Goal: Check status: Check status

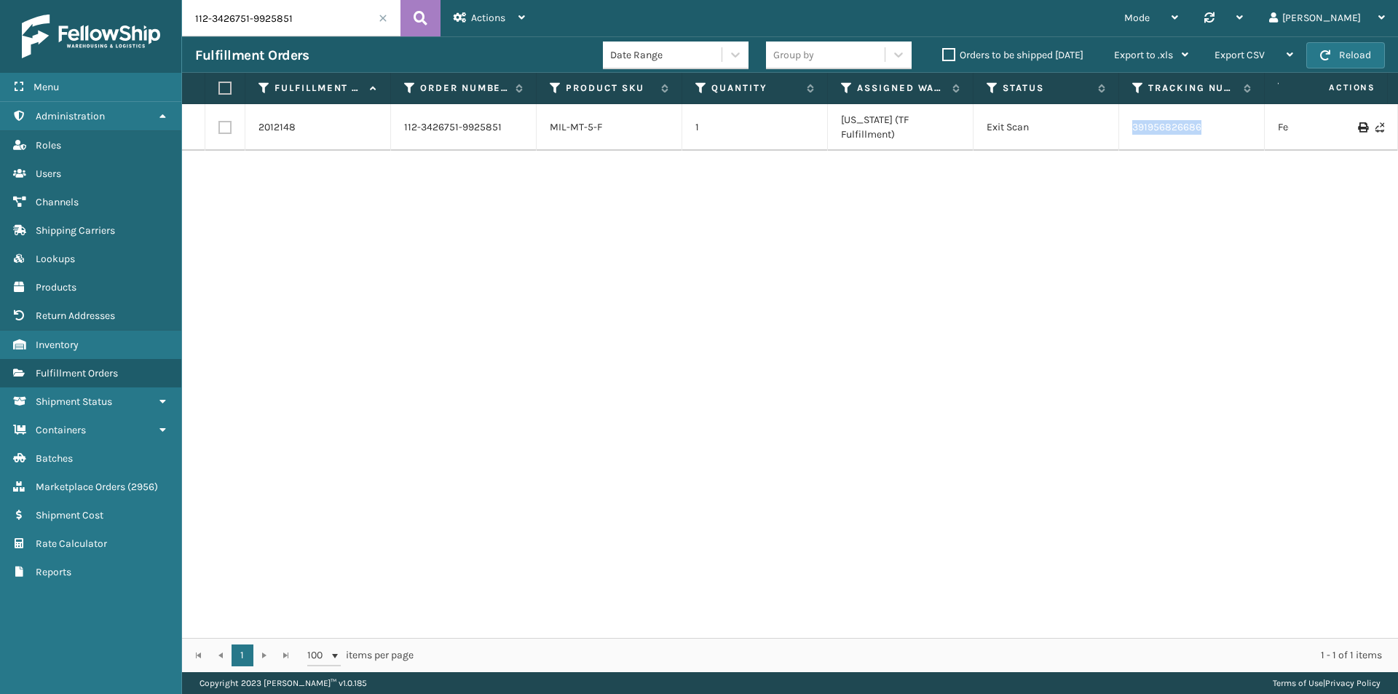
drag, startPoint x: 1209, startPoint y: 126, endPoint x: 1128, endPoint y: 126, distance: 80.8
click at [1128, 126] on td "391956826686" at bounding box center [1192, 127] width 146 height 47
copy link "391956826686"
click at [301, 10] on input "112-3426751-9925851" at bounding box center [291, 18] width 218 height 36
paste input "4-5740195-8132212"
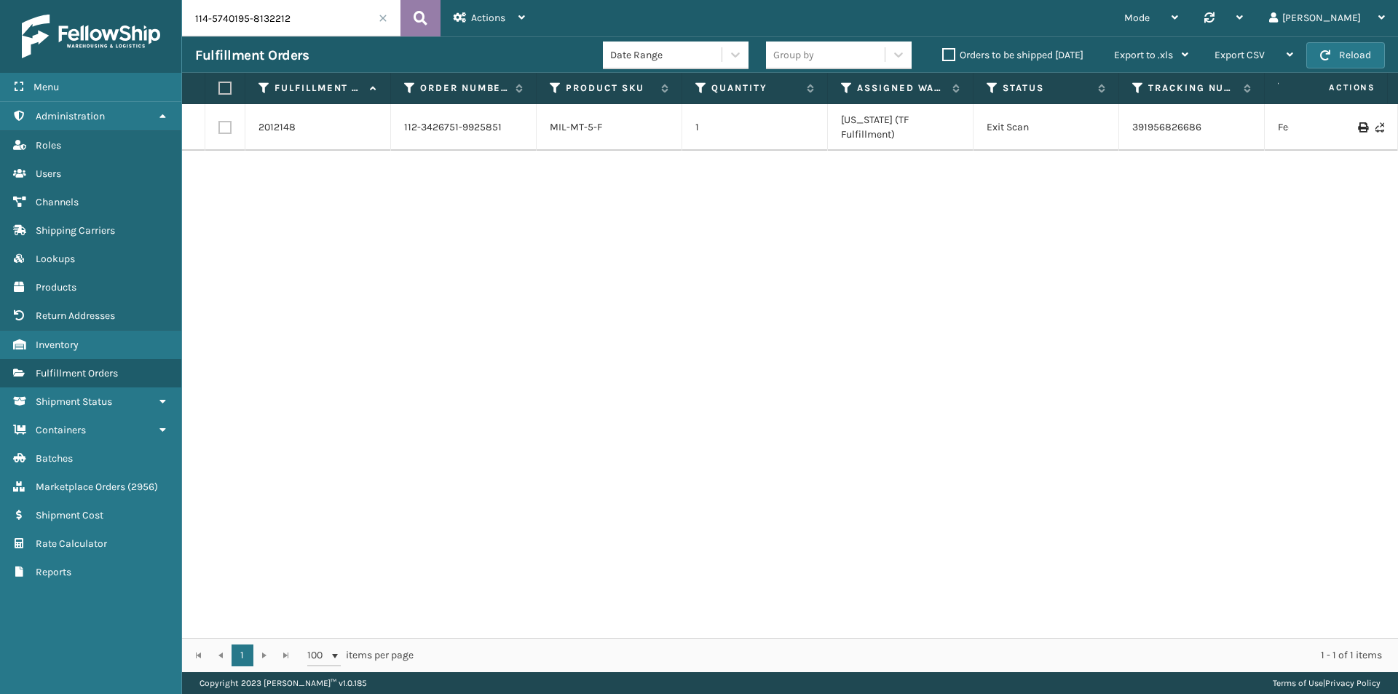
type input "114-5740195-8132212"
click at [404, 18] on button at bounding box center [420, 18] width 40 height 36
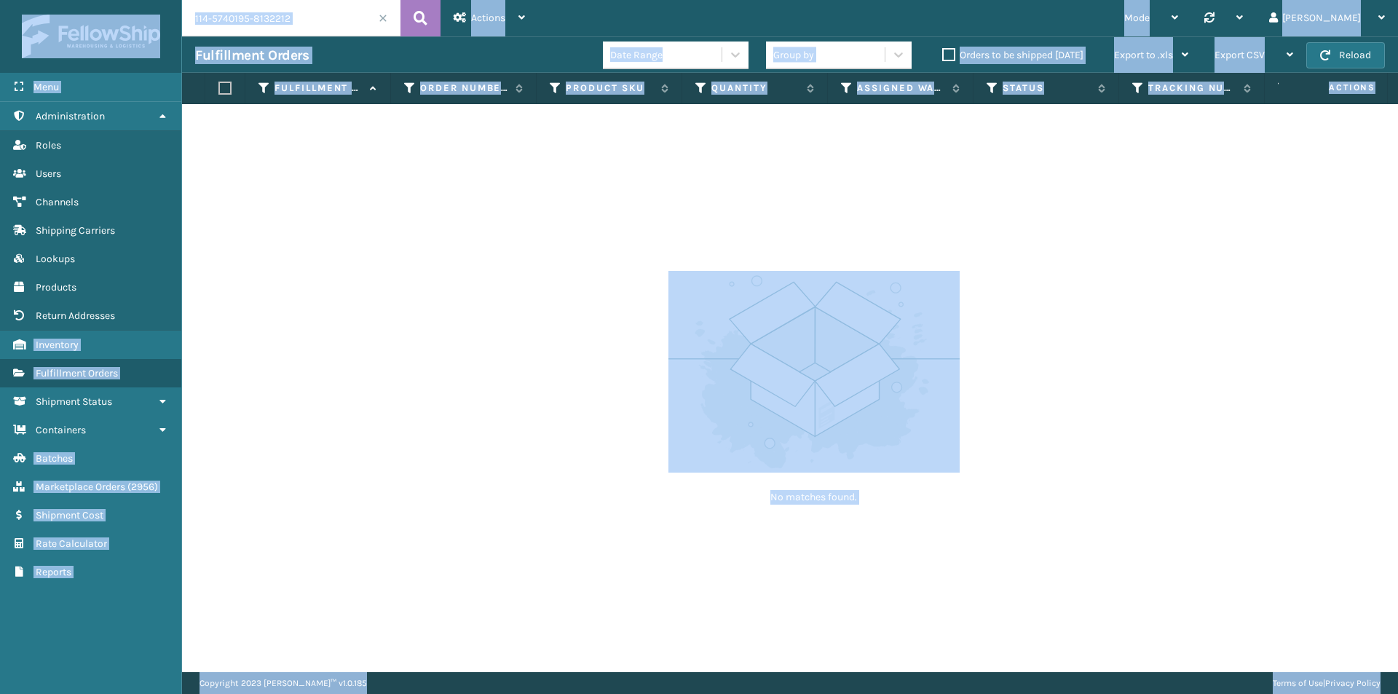
click at [312, 17] on input "114-5740195-8132212" at bounding box center [291, 18] width 218 height 36
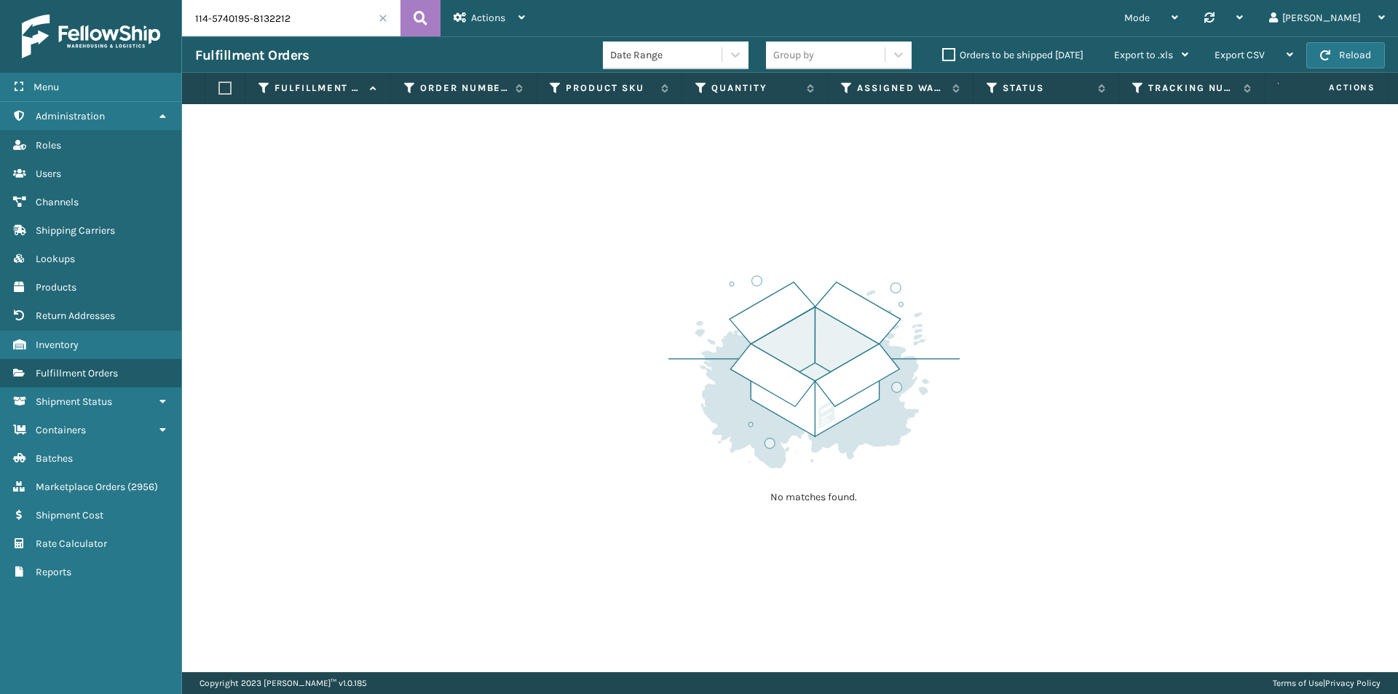
paste input "6145023-7378629"
click at [410, 23] on button at bounding box center [420, 18] width 40 height 36
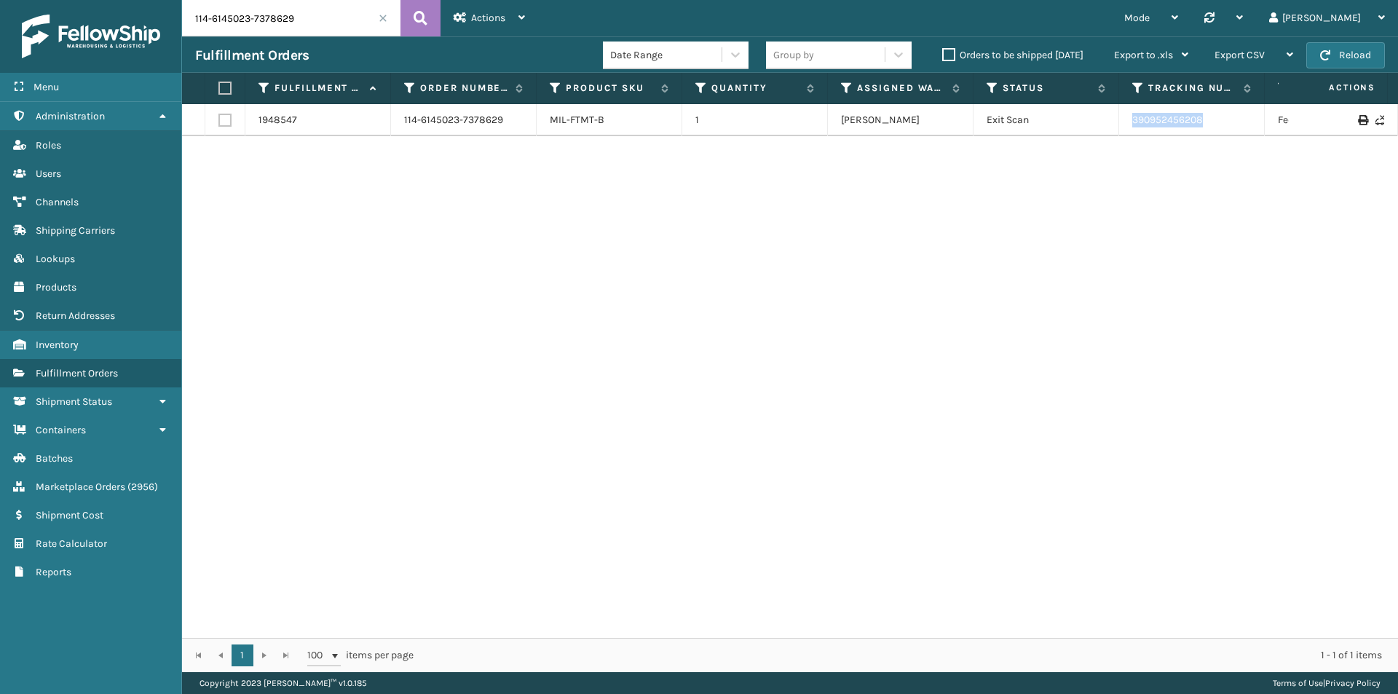
drag, startPoint x: 1227, startPoint y: 130, endPoint x: 1116, endPoint y: 124, distance: 110.8
click at [1116, 124] on tr "1948547 114-6145023-7378629 MIL-FTMT-B 1 [PERSON_NAME] Exit Scan 390952456208 F…" at bounding box center [996, 120] width 1629 height 32
copy tr "390952456208"
click at [312, 26] on input "114-6145023-7378629" at bounding box center [291, 18] width 218 height 36
paste input "3-9982394-7209824"
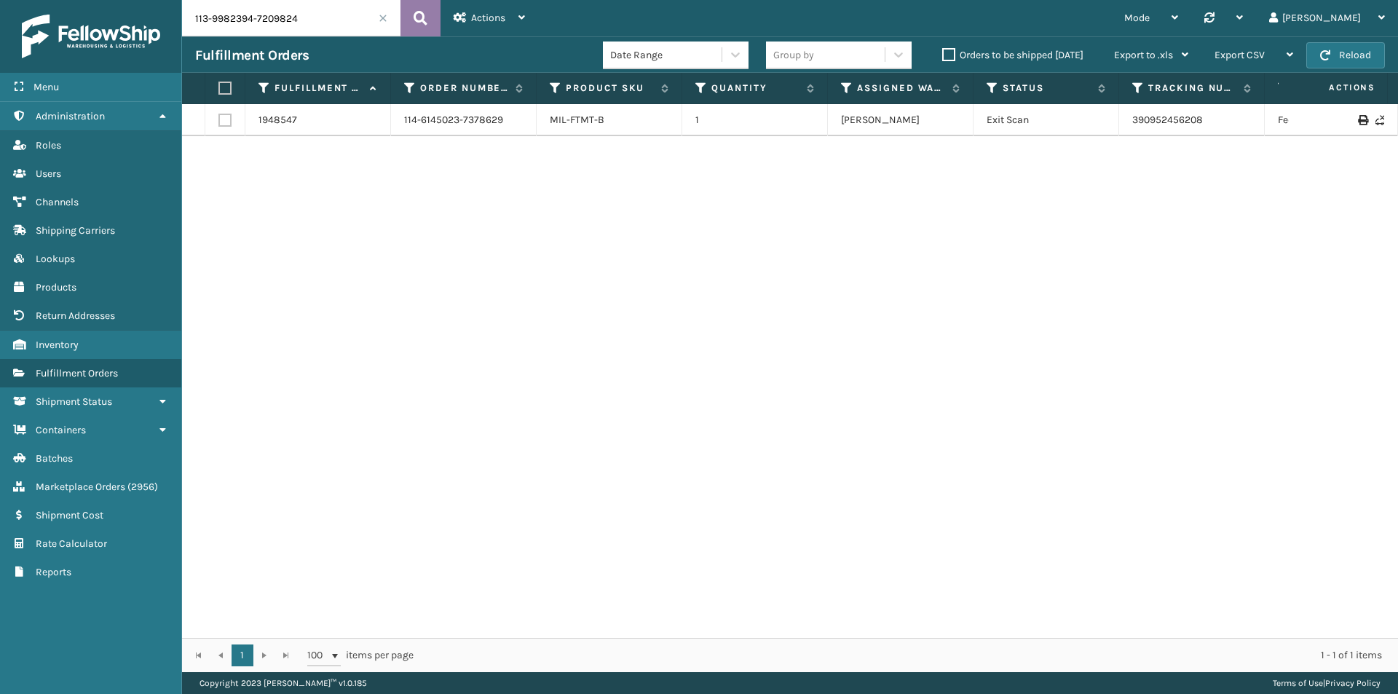
click at [424, 14] on icon at bounding box center [421, 18] width 14 height 22
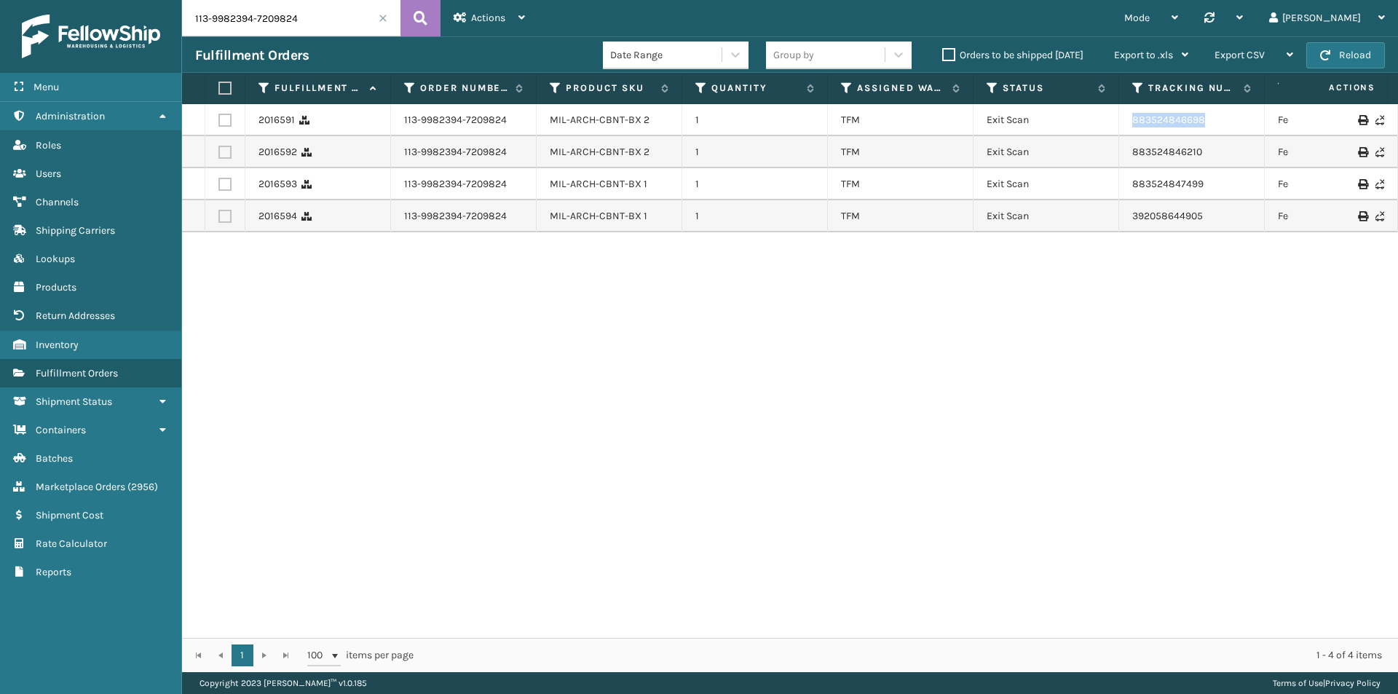
drag, startPoint x: 1203, startPoint y: 123, endPoint x: 274, endPoint y: 33, distance: 933.3
click at [1125, 125] on td "883524846698" at bounding box center [1192, 120] width 146 height 32
copy link "883524846698"
drag, startPoint x: 1249, startPoint y: 155, endPoint x: 1120, endPoint y: 155, distance: 128.9
click at [1120, 155] on td "883524846210" at bounding box center [1192, 152] width 146 height 32
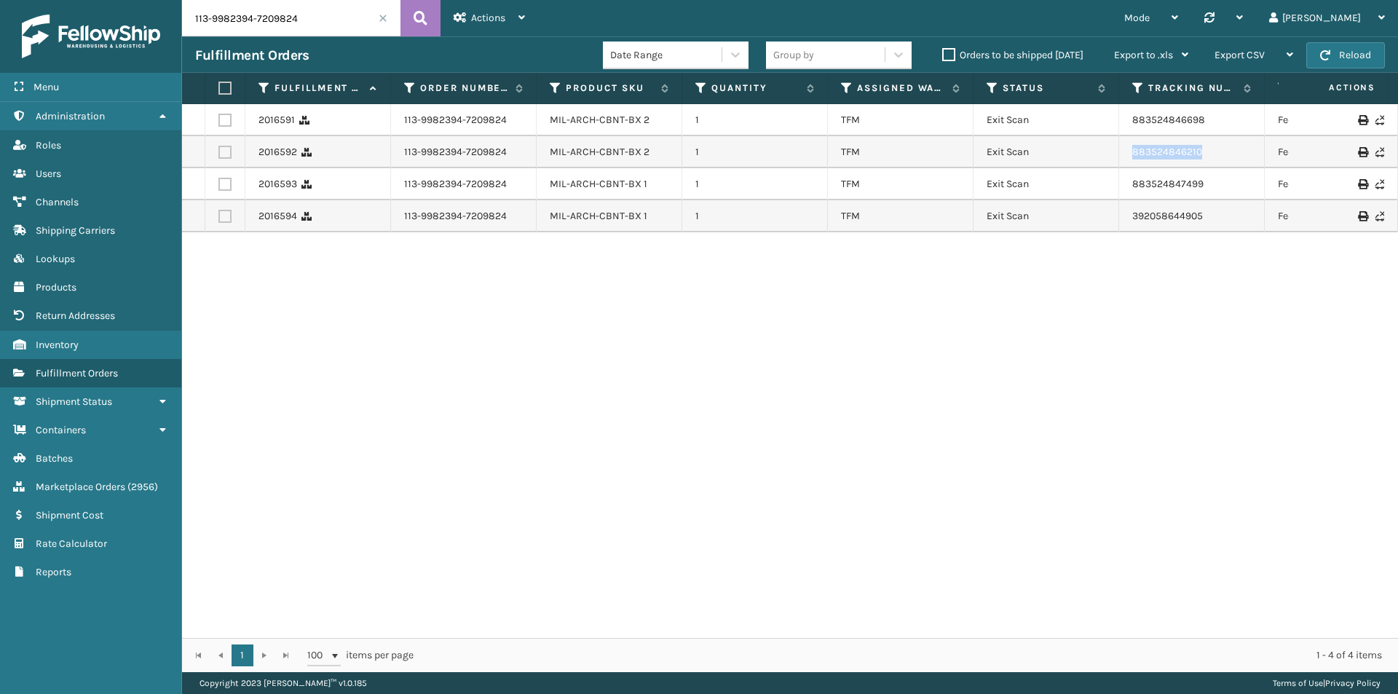
copy link "883524846210"
drag, startPoint x: 1226, startPoint y: 191, endPoint x: 1121, endPoint y: 191, distance: 104.8
click at [1121, 191] on td "883524847499" at bounding box center [1192, 184] width 146 height 32
copy link "883524847499"
drag, startPoint x: 1139, startPoint y: 221, endPoint x: 1125, endPoint y: 224, distance: 14.0
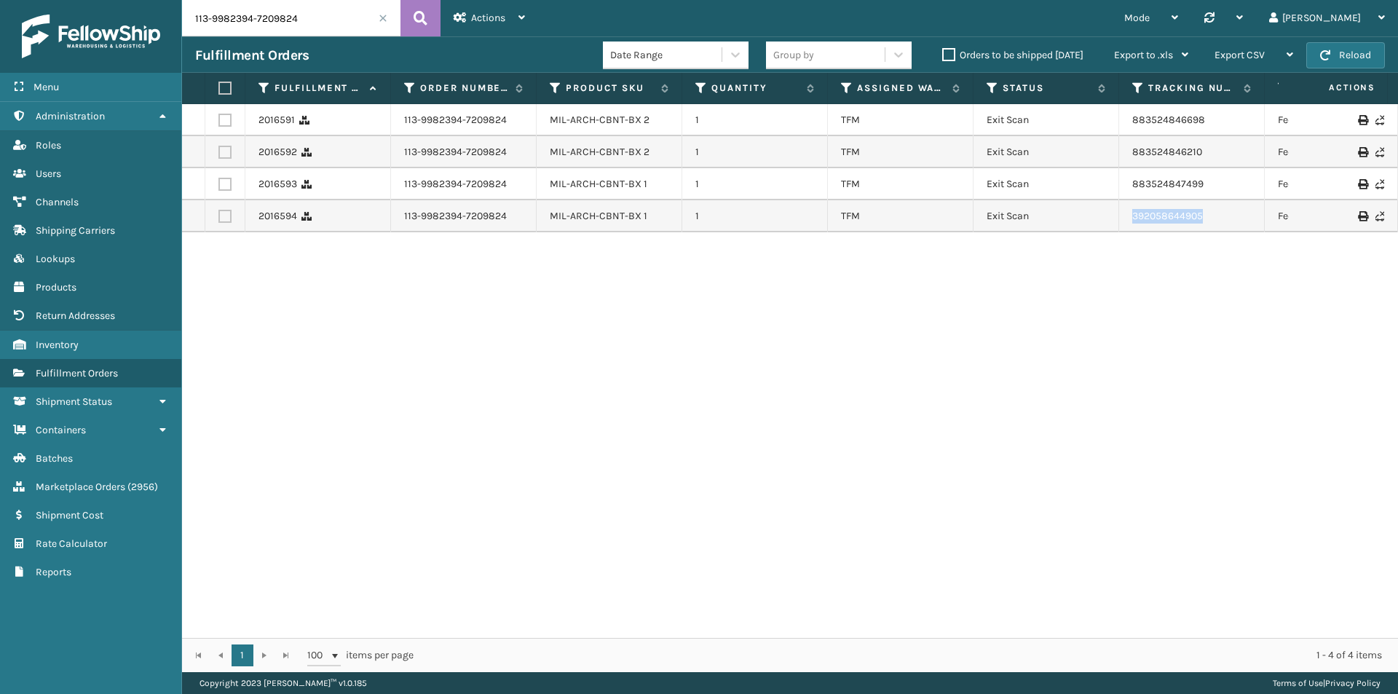
click at [1125, 224] on td "392058644905" at bounding box center [1192, 216] width 146 height 32
copy link "392058644905"
drag, startPoint x: 1211, startPoint y: 154, endPoint x: 1099, endPoint y: 154, distance: 112.9
click at [1099, 154] on tr "2016592 113-9982394-7209824 MIL-ARCH-CBNT-BX 2 1 TFM Exit Scan 883524846210 Fed…" at bounding box center [996, 152] width 1629 height 32
click at [311, 24] on input "113-9982394-7209824" at bounding box center [291, 18] width 218 height 36
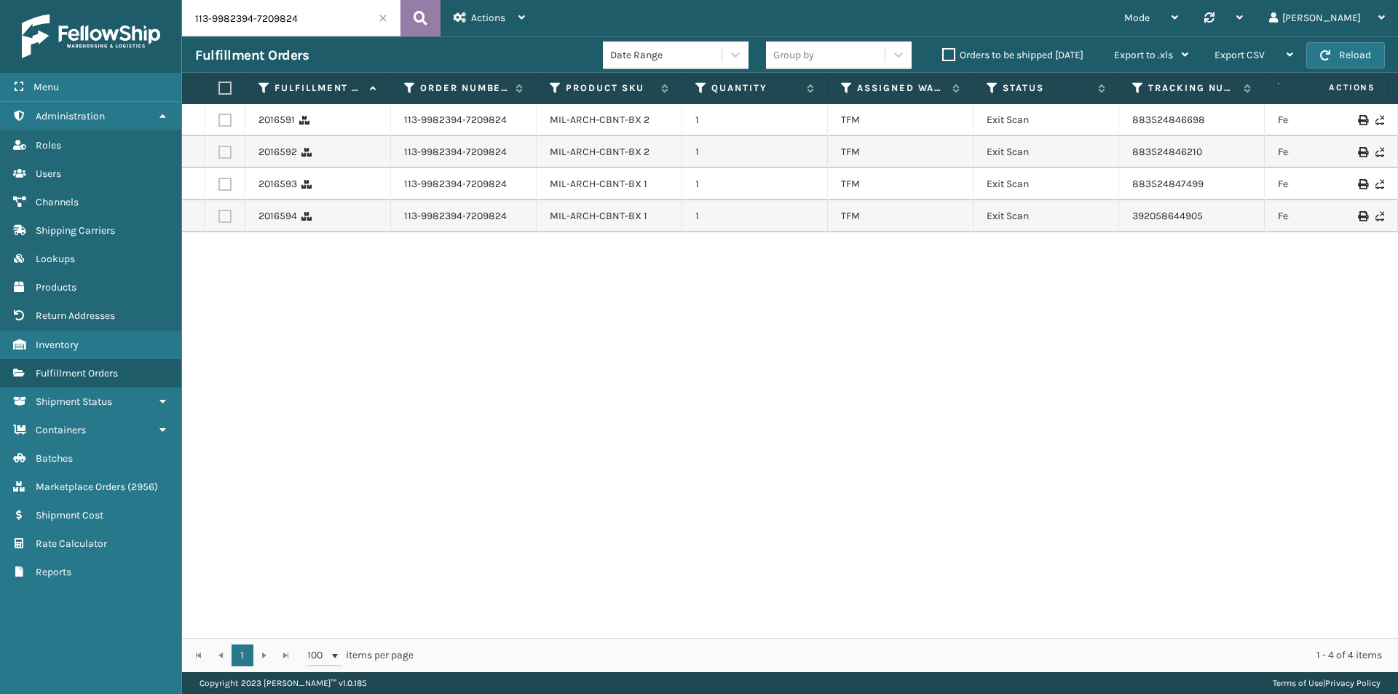
click at [414, 20] on icon at bounding box center [421, 18] width 14 height 22
click at [322, 23] on input "113-9982394-7209824" at bounding box center [291, 18] width 218 height 36
paste input "2-2371898-5024268"
click at [419, 12] on icon at bounding box center [421, 18] width 14 height 22
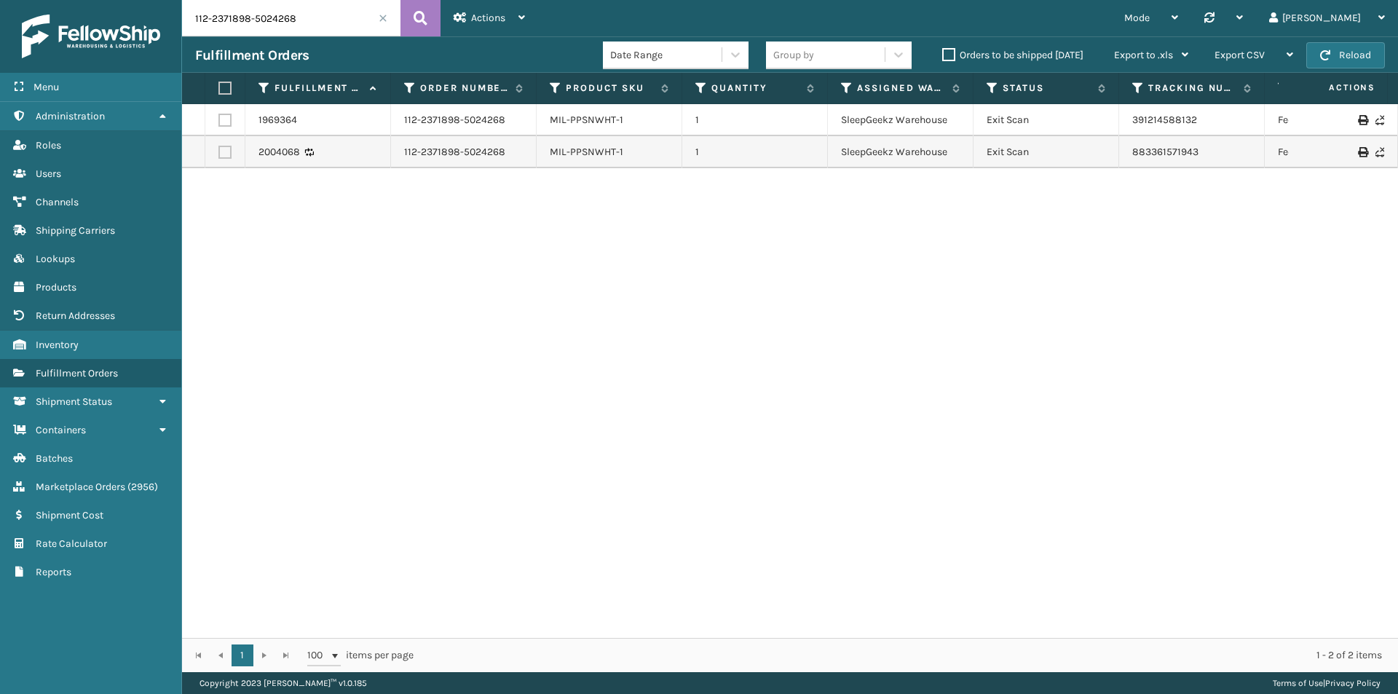
click at [317, 18] on input "112-2371898-5024268" at bounding box center [291, 18] width 218 height 36
paste input "1-1007683-9542605"
click at [423, 10] on icon at bounding box center [421, 18] width 14 height 22
click at [266, 3] on input "111-1007683-9542605" at bounding box center [291, 18] width 218 height 36
paste input "4-7080505-4347421"
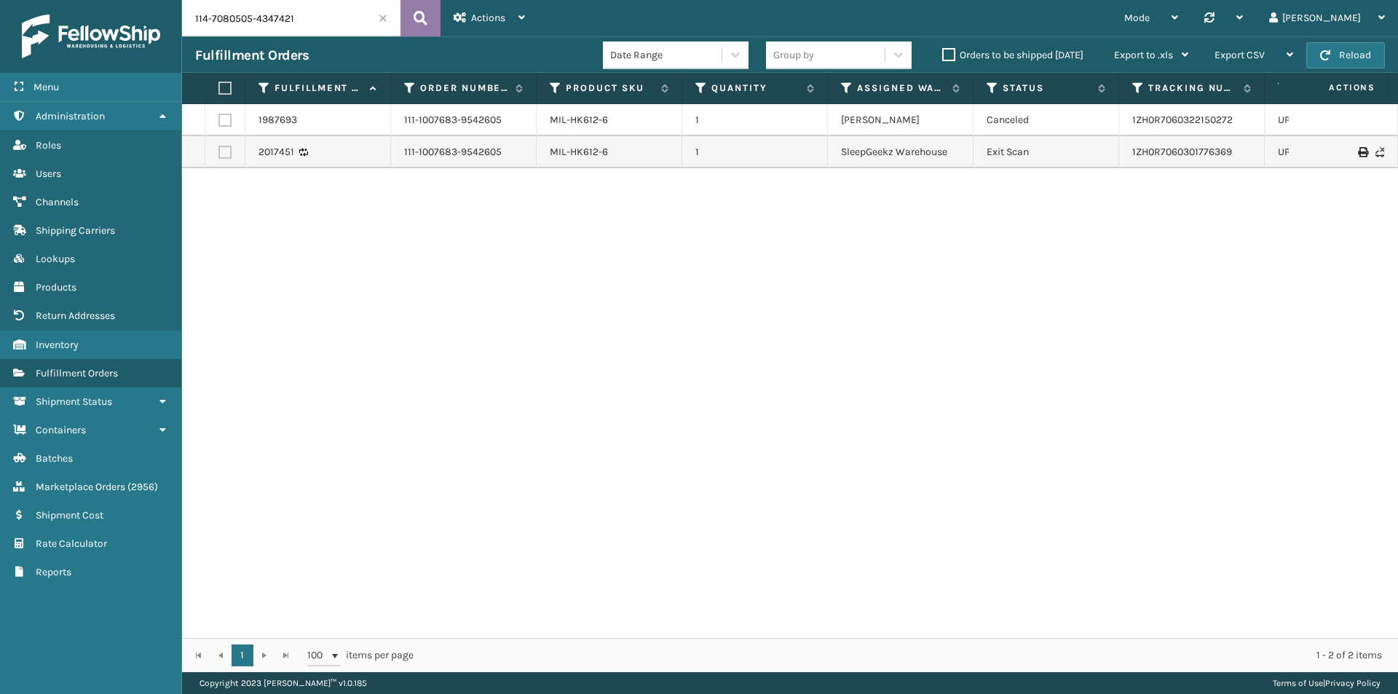
click at [430, 20] on button at bounding box center [420, 18] width 40 height 36
click at [304, 17] on input "114-7080505-4347421" at bounding box center [291, 18] width 218 height 36
paste input "8068611-6076228"
click at [413, 20] on button at bounding box center [420, 18] width 40 height 36
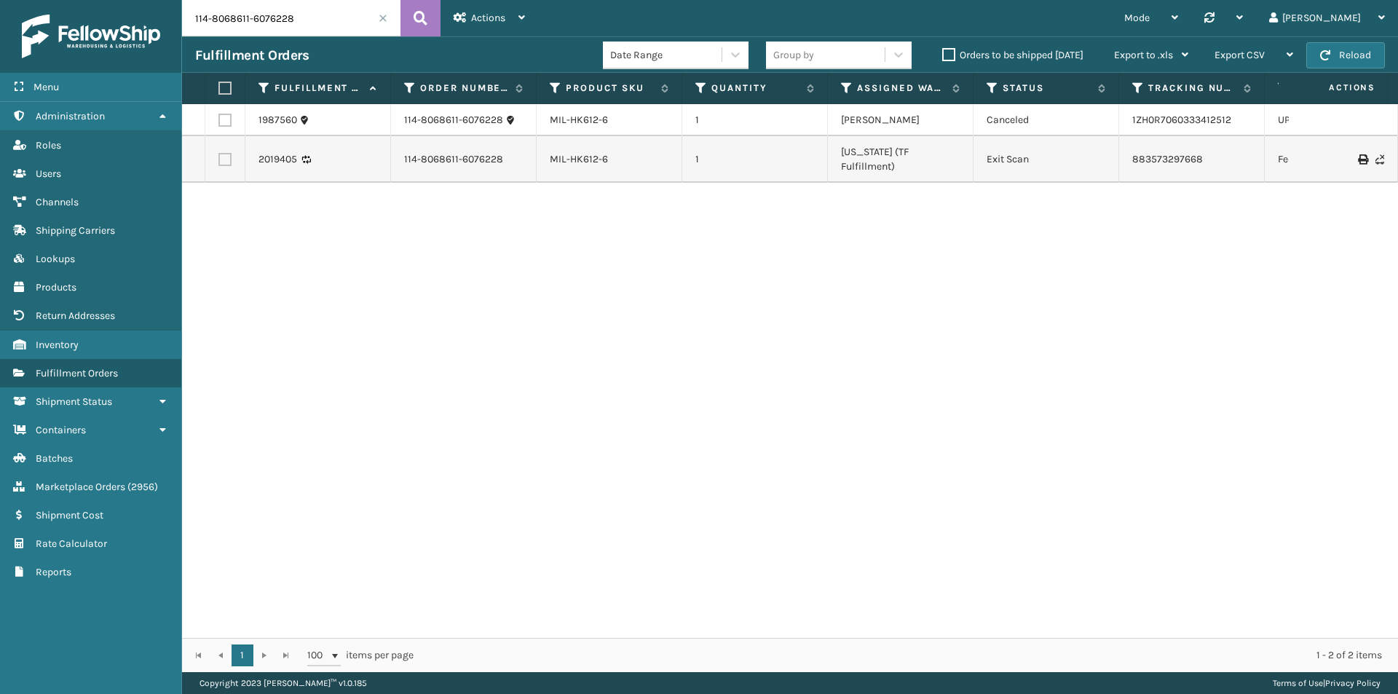
click at [299, 6] on input "114-8068611-6076228" at bounding box center [291, 18] width 218 height 36
paste input "1-0927642-4444220"
click at [410, 15] on button at bounding box center [420, 18] width 40 height 36
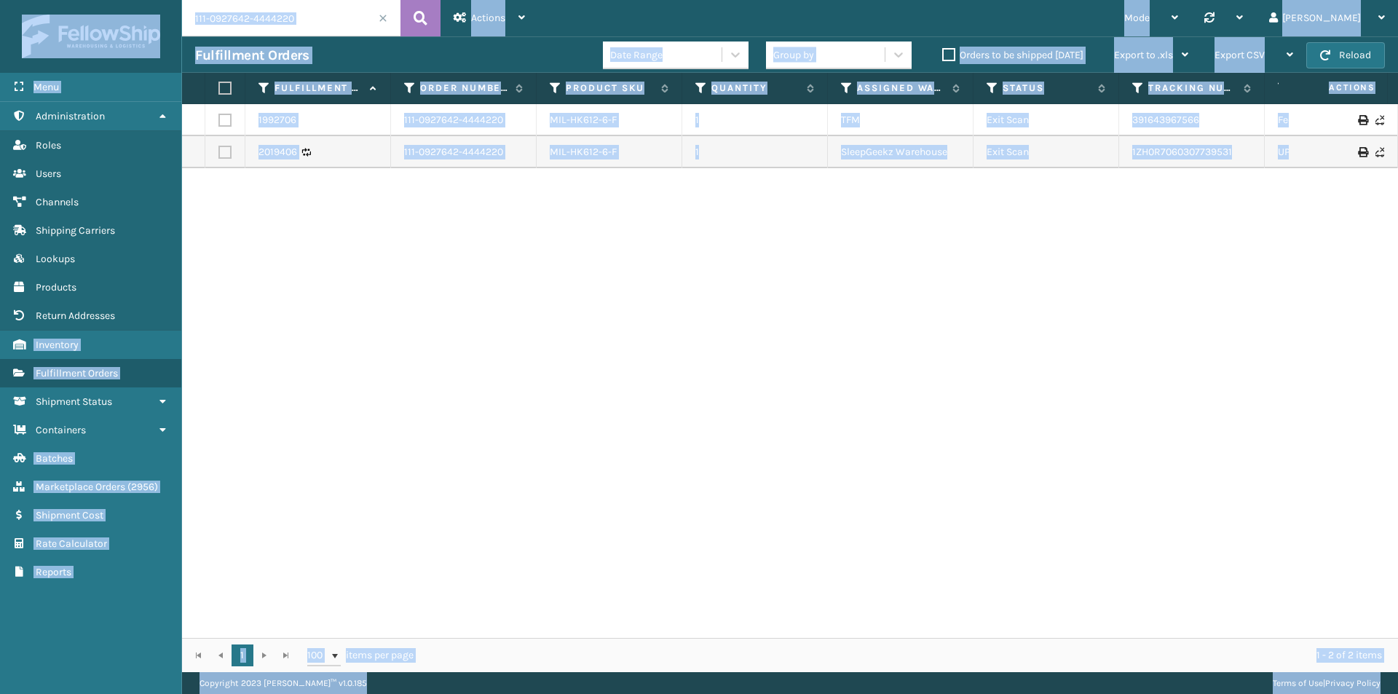
click at [342, 12] on input "111-0927642-4444220" at bounding box center [291, 18] width 218 height 36
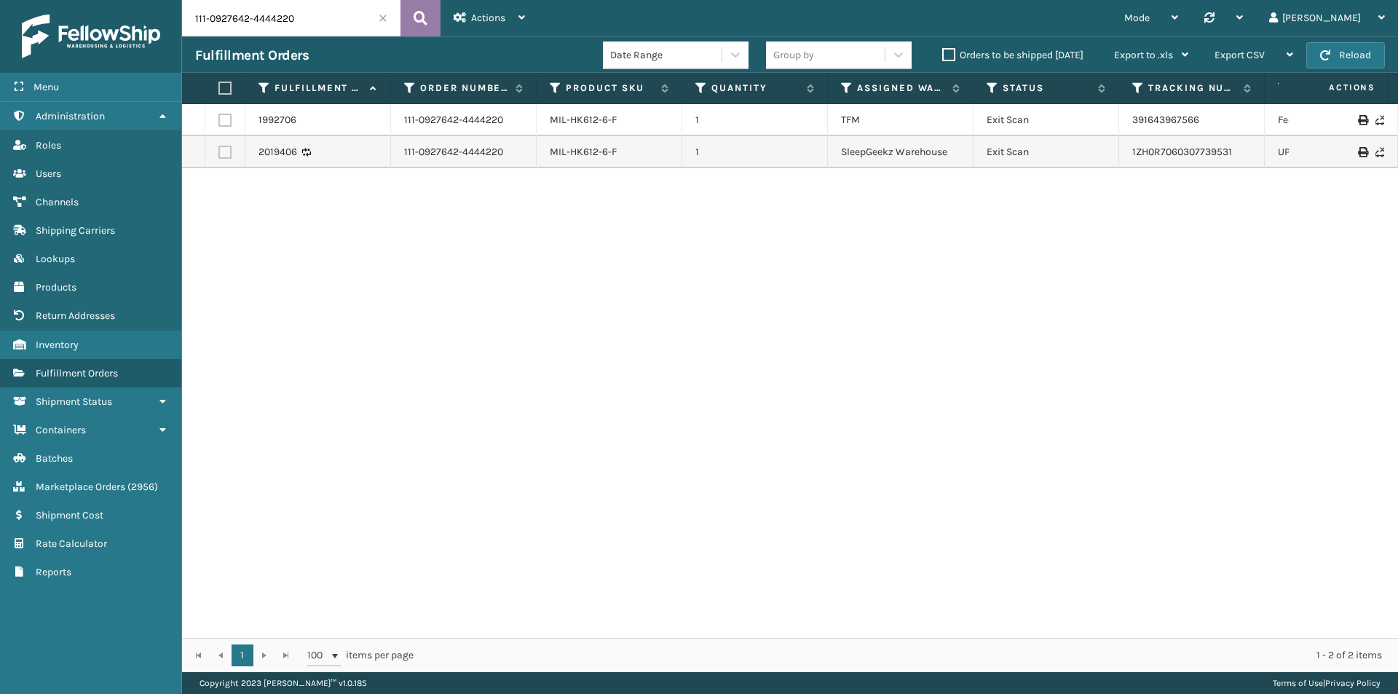
paste input "4-3573213-8836217"
click at [423, 17] on icon at bounding box center [421, 18] width 14 height 22
click at [323, 25] on input "114-3573213-8836217" at bounding box center [291, 18] width 218 height 36
click at [353, 31] on input "114-3573213-8836217" at bounding box center [291, 18] width 218 height 36
paste input "2-7982024-9463424"
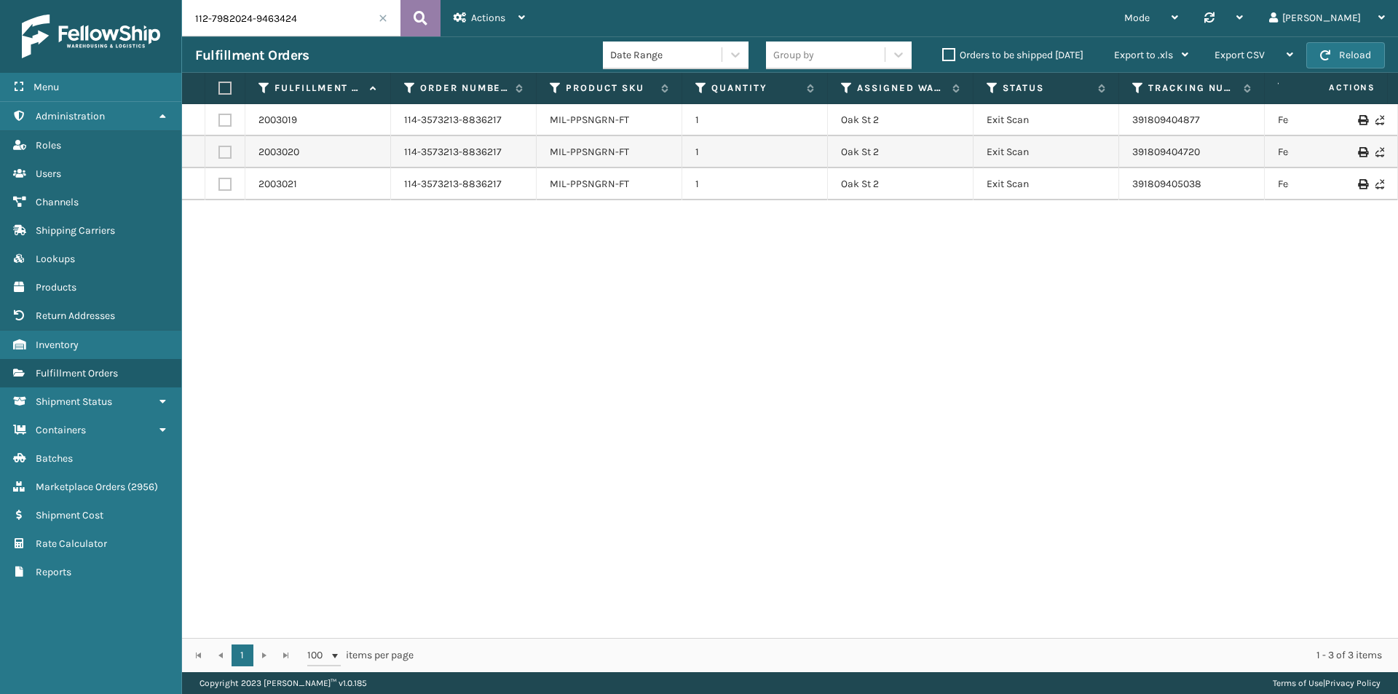
type input "112-7982024-9463424"
click at [414, 19] on icon at bounding box center [421, 18] width 14 height 22
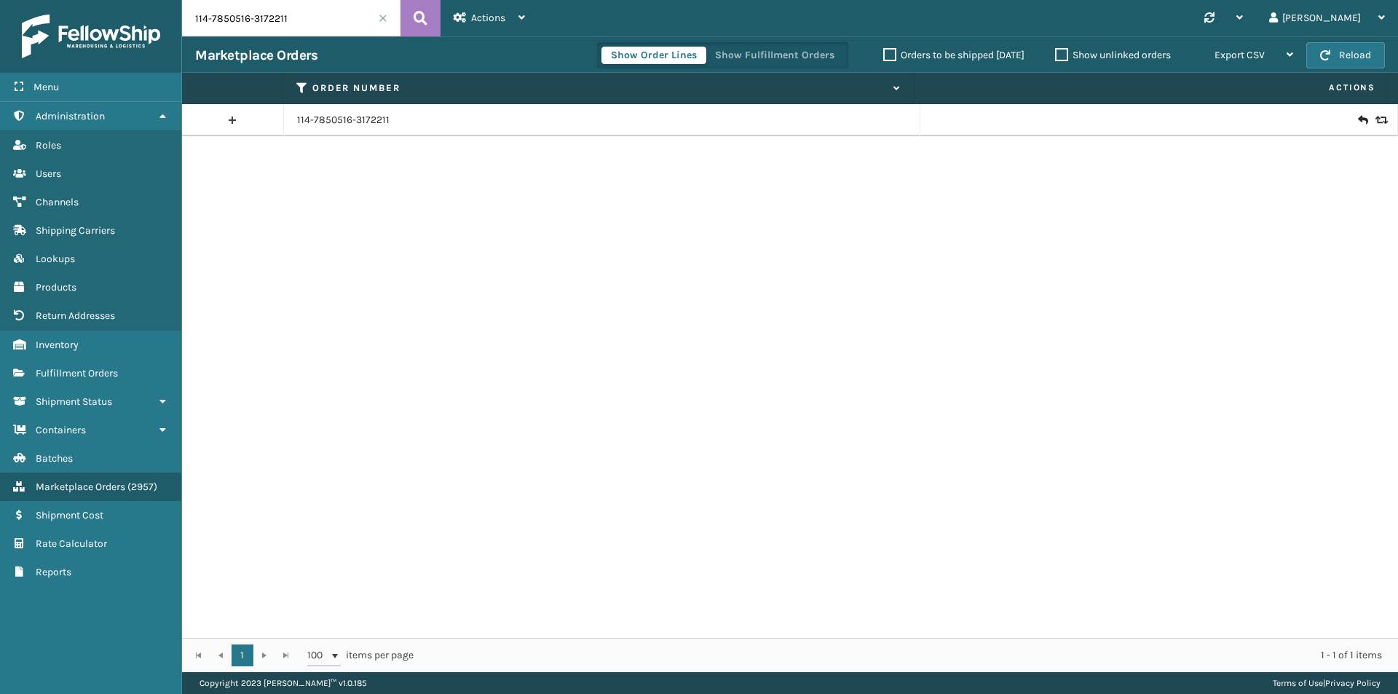
click at [315, 23] on input "114-7850516-3172211" at bounding box center [291, 18] width 218 height 36
paste input "3573213-8836217"
type input "114-3573213-8836217"
click at [429, 15] on button at bounding box center [420, 18] width 40 height 36
click at [1376, 125] on td at bounding box center [1159, 120] width 478 height 32
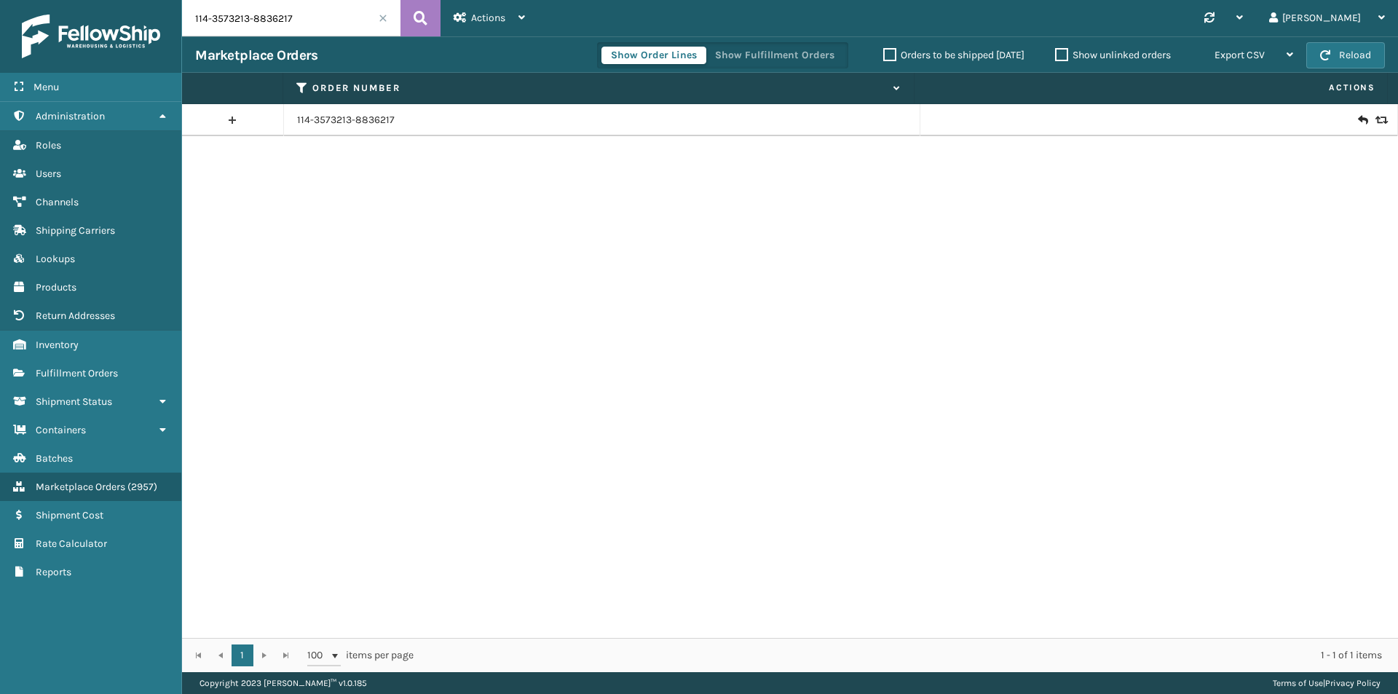
click at [1375, 122] on icon at bounding box center [1379, 120] width 9 height 10
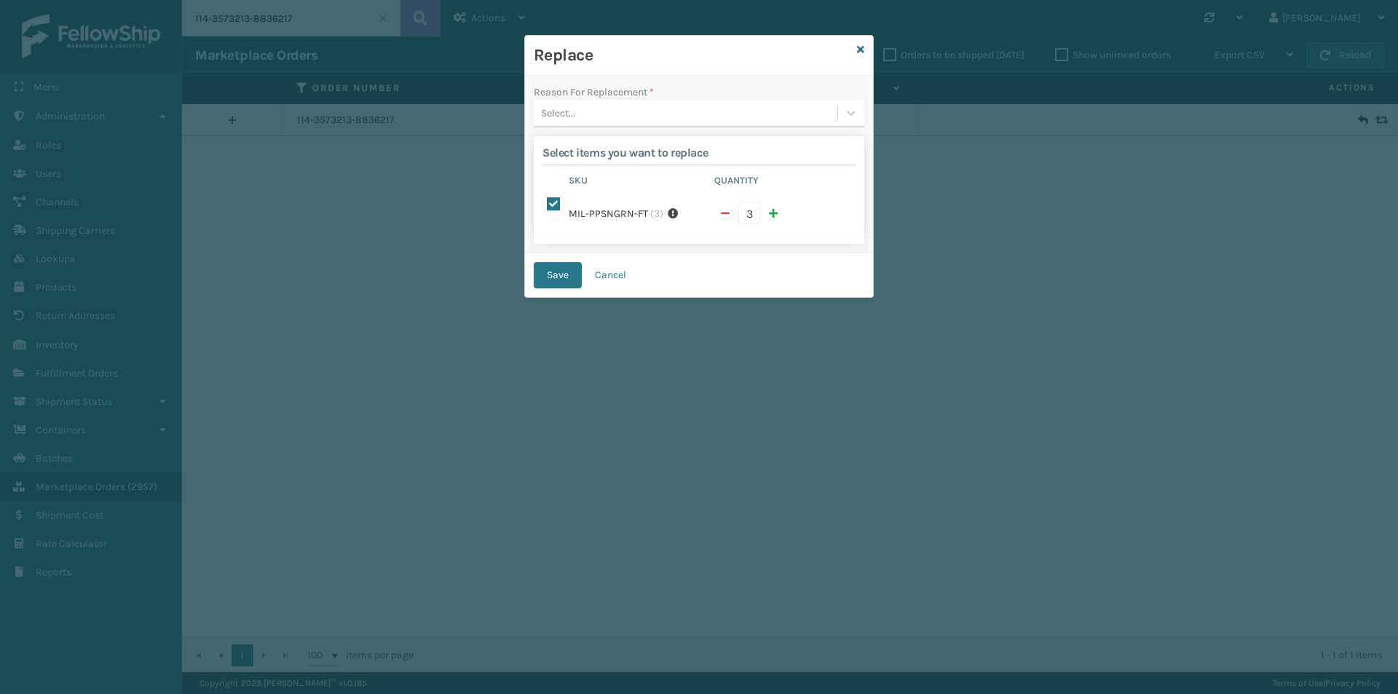
click at [732, 210] on button "button" at bounding box center [725, 213] width 22 height 22
checkbox input "false"
click at [724, 213] on span "button" at bounding box center [725, 213] width 9 height 10
type input "1"
click at [629, 114] on div "Select..." at bounding box center [686, 113] width 304 height 24
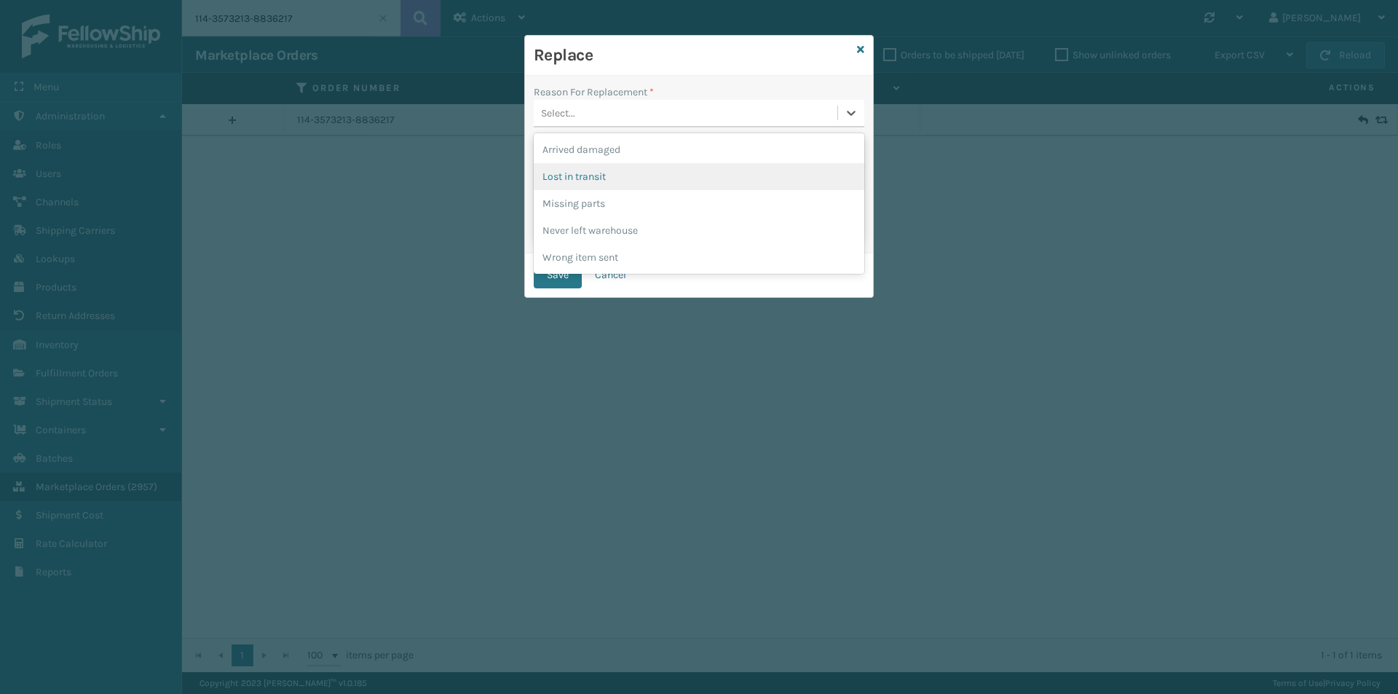
click at [615, 174] on div "Lost in transit" at bounding box center [699, 176] width 331 height 27
